Goal: Information Seeking & Learning: Learn about a topic

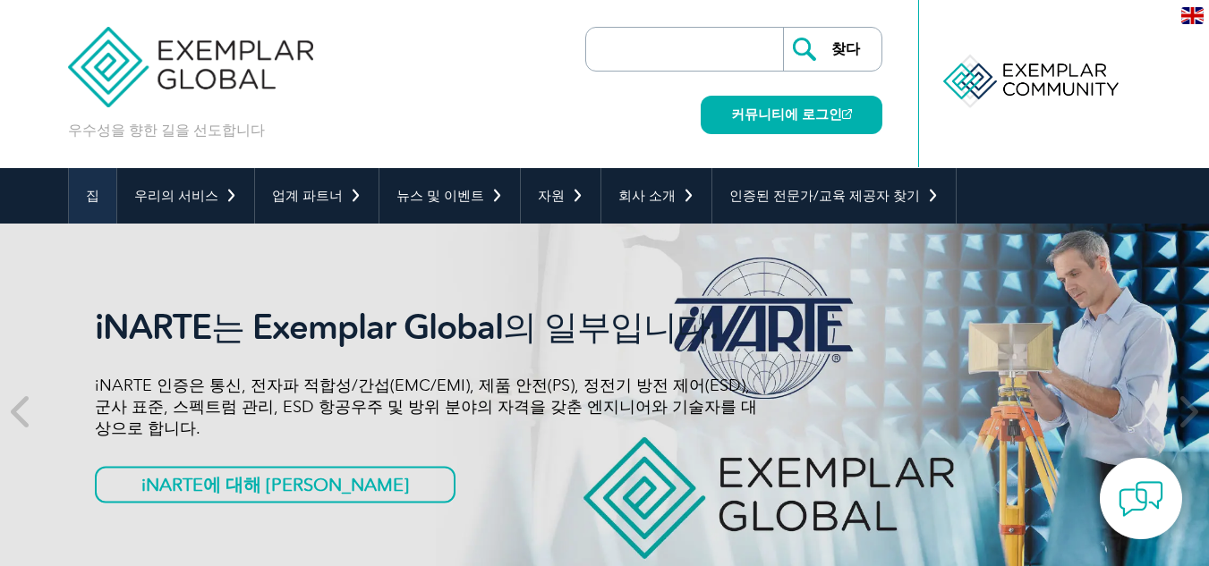
click at [92, 193] on font "집" at bounding box center [92, 196] width 13 height 16
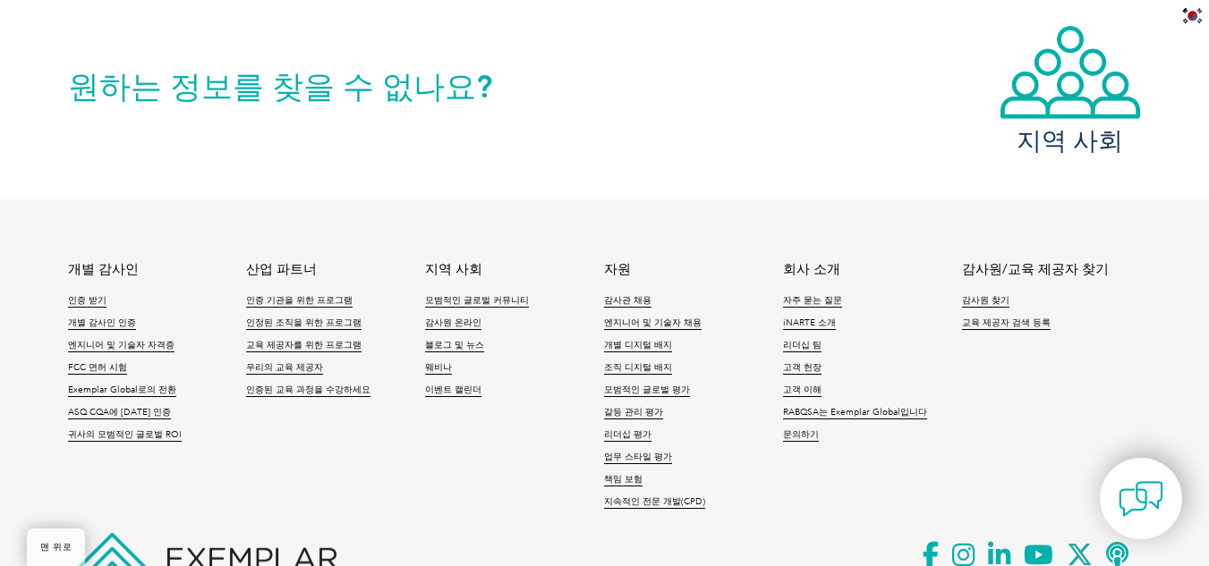
scroll to position [4115, 0]
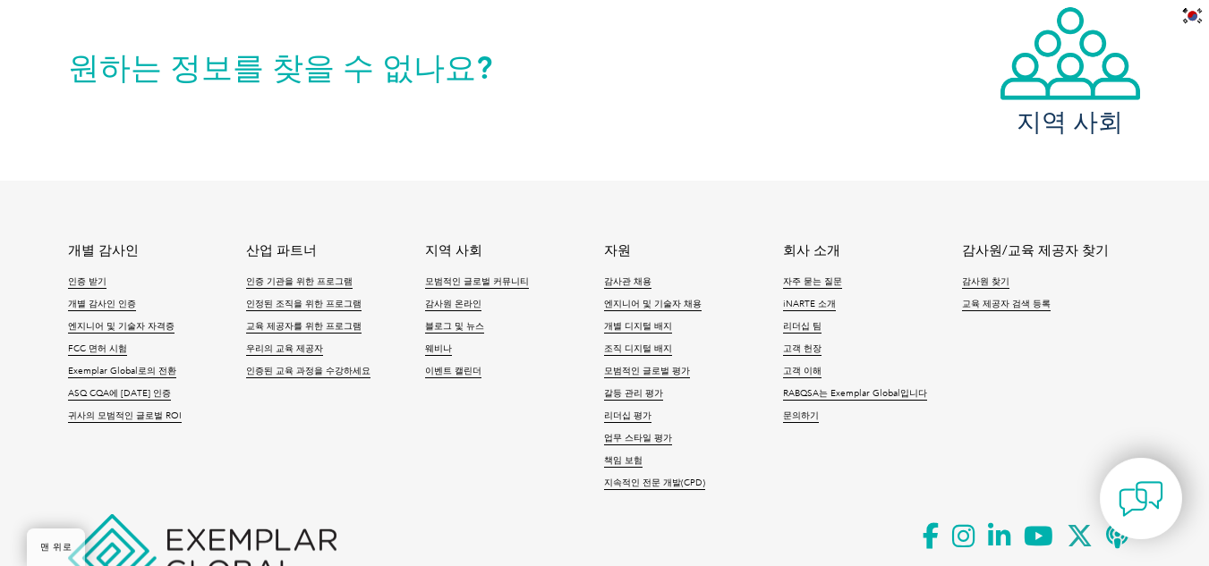
click at [802, 243] on font "회사 소개" at bounding box center [811, 250] width 57 height 16
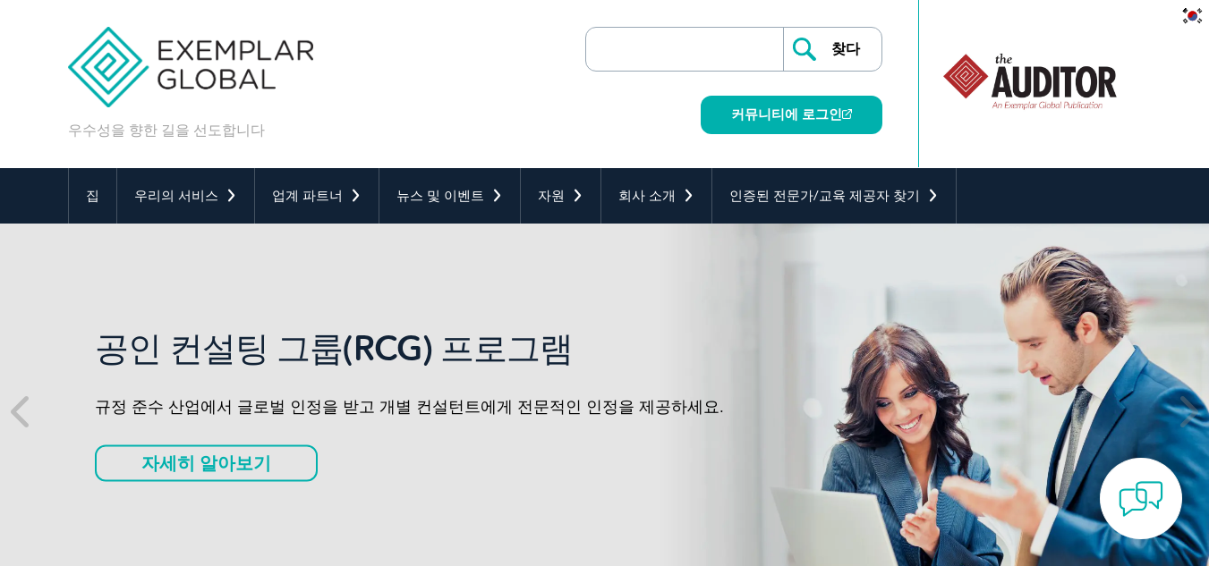
scroll to position [89, 0]
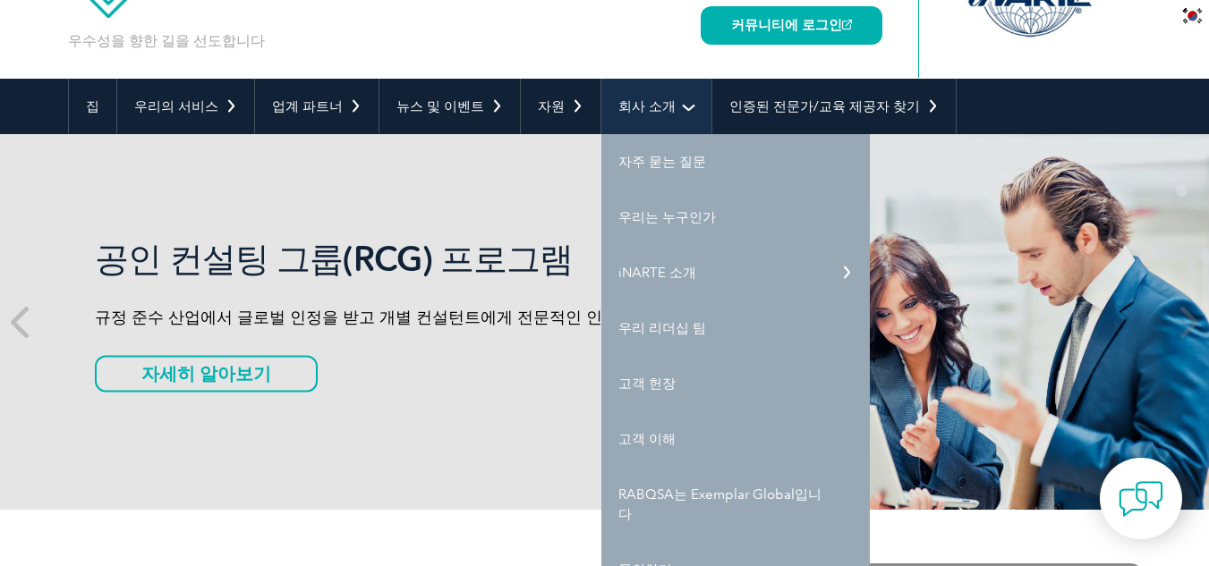
click at [618, 114] on font "회사 소개" at bounding box center [646, 106] width 57 height 16
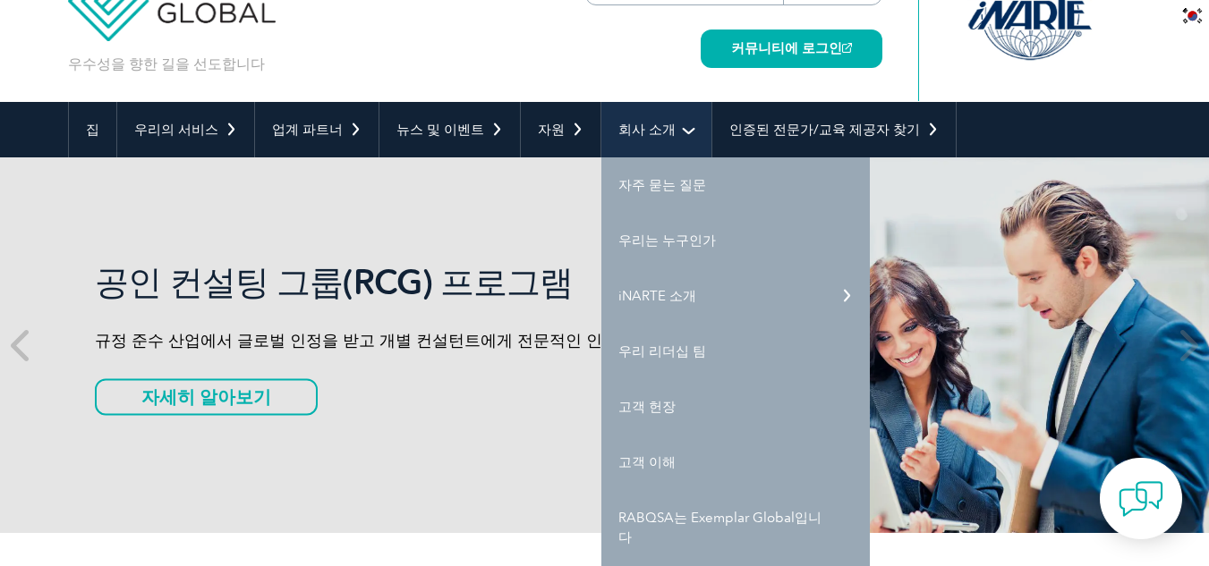
scroll to position [179, 0]
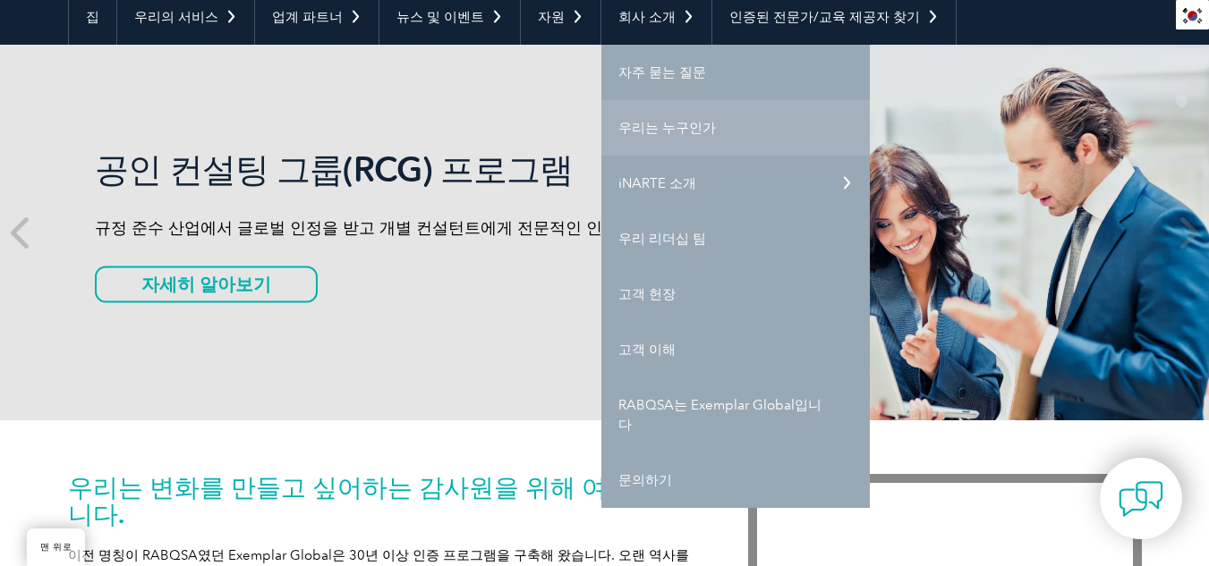
click at [643, 127] on font "우리는 누구인가" at bounding box center [667, 128] width 98 height 16
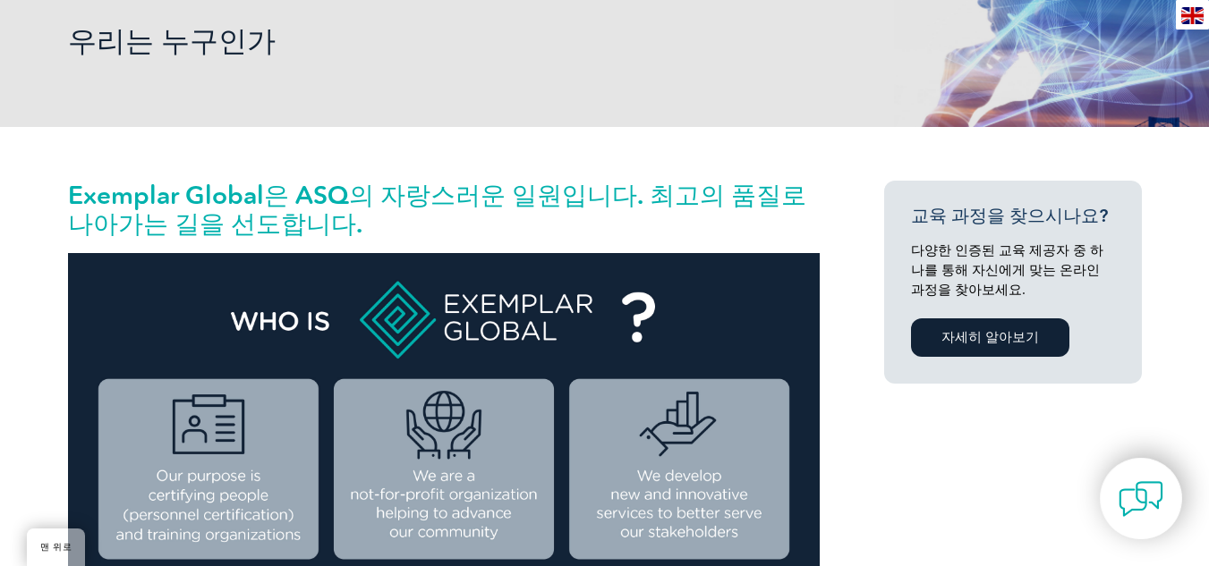
scroll to position [358, 0]
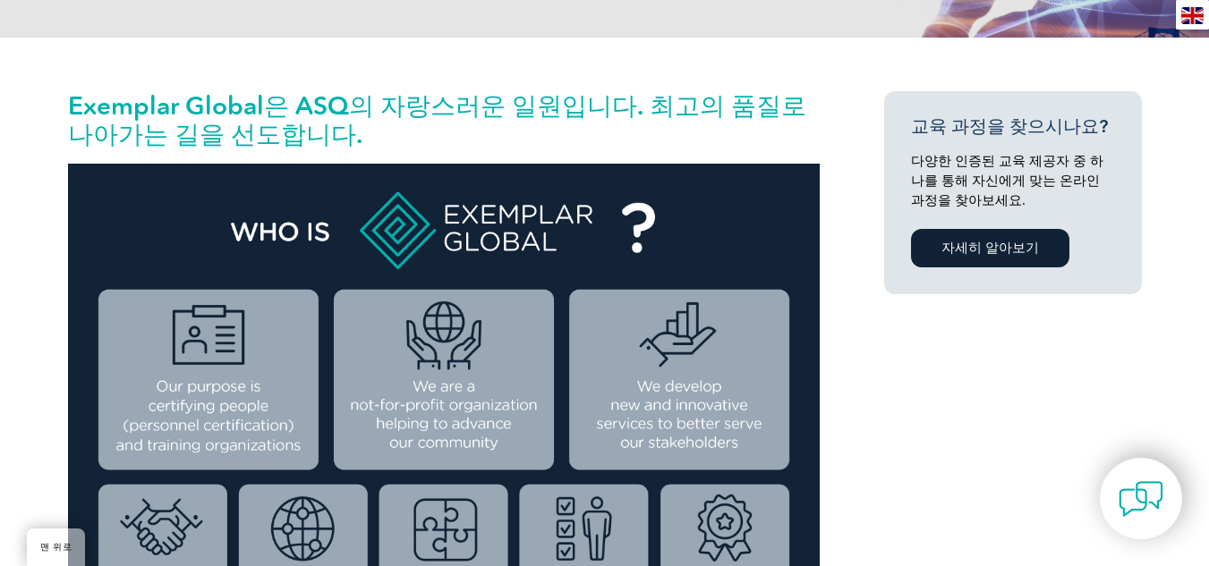
click at [843, 156] on div "교육 과정을 찾으시나요? 다양한 인증된 교육 제공자 중 하나를 통해 자신에게 맞는 온라인 과정을 찾아보세요. [PERSON_NAME]" at bounding box center [981, 201] width 322 height 221
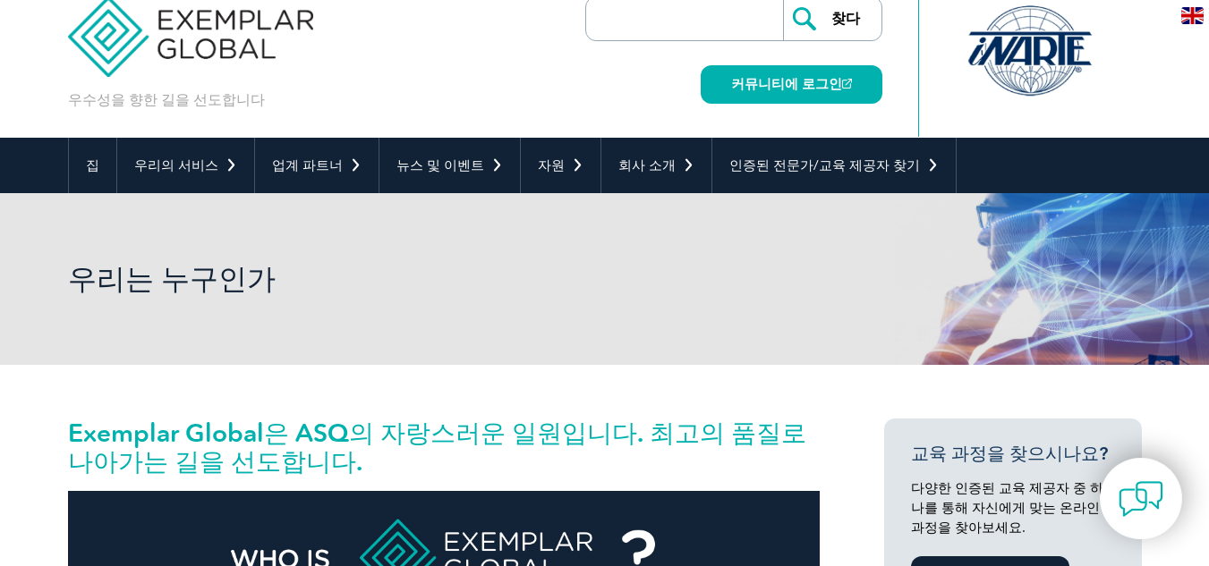
scroll to position [0, 0]
